Goal: Find specific page/section: Find specific page/section

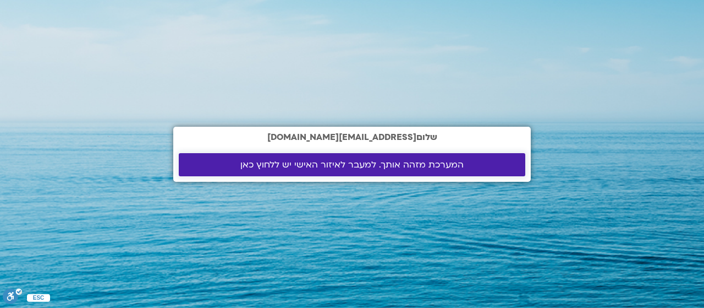
click at [423, 164] on span "המערכת מזהה אותך. למעבר לאיזור האישי יש ללחוץ כאן" at bounding box center [351, 165] width 223 height 10
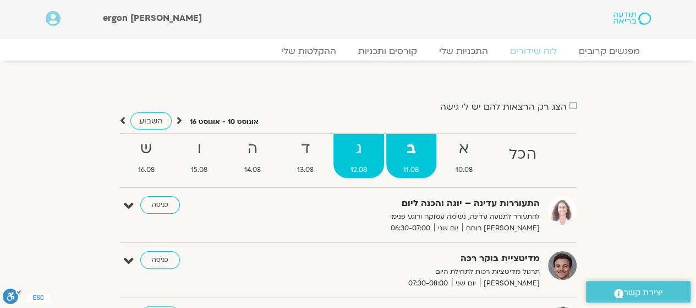
click at [361, 145] on strong "ג" at bounding box center [358, 148] width 51 height 25
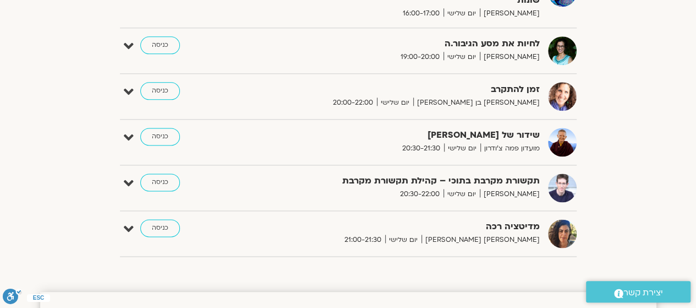
scroll to position [660, 0]
